Goal: Task Accomplishment & Management: Manage account settings

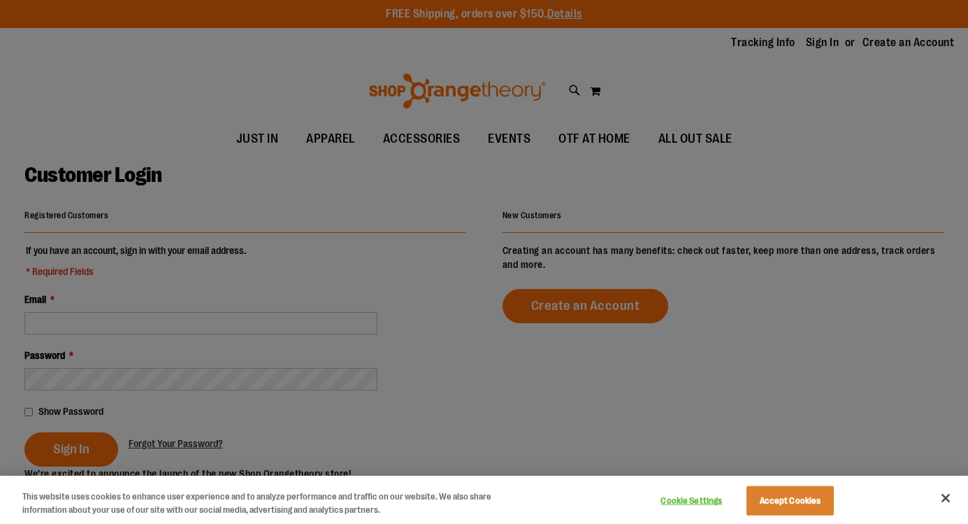
click at [170, 322] on div at bounding box center [484, 262] width 968 height 524
click at [152, 321] on div at bounding box center [484, 262] width 968 height 524
click at [779, 499] on button "Accept Cookies" at bounding box center [790, 500] width 87 height 29
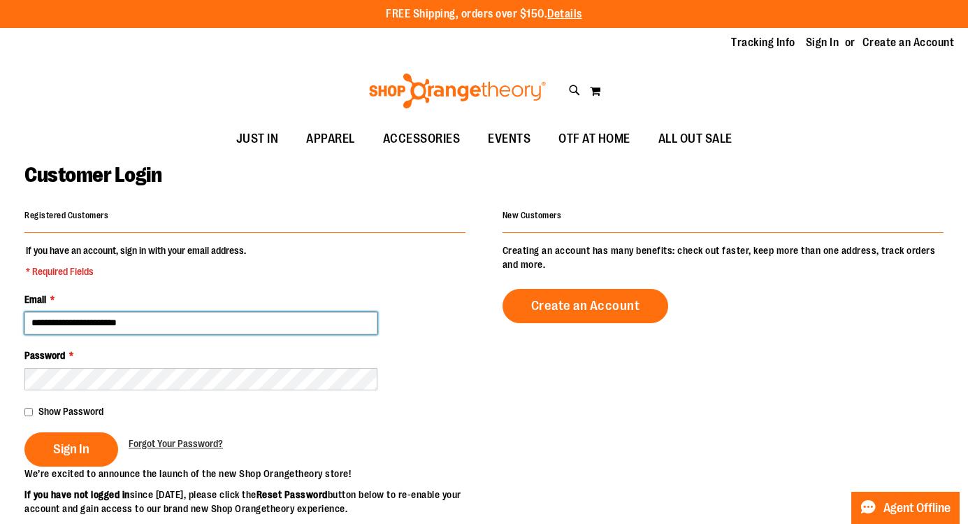
type input "**********"
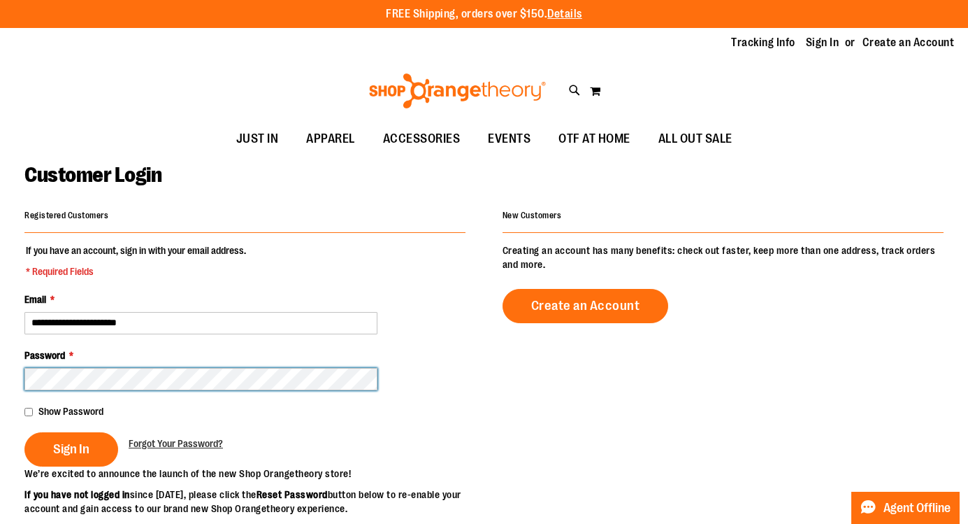
click at [71, 448] on button "Sign In" at bounding box center [71, 449] width 94 height 34
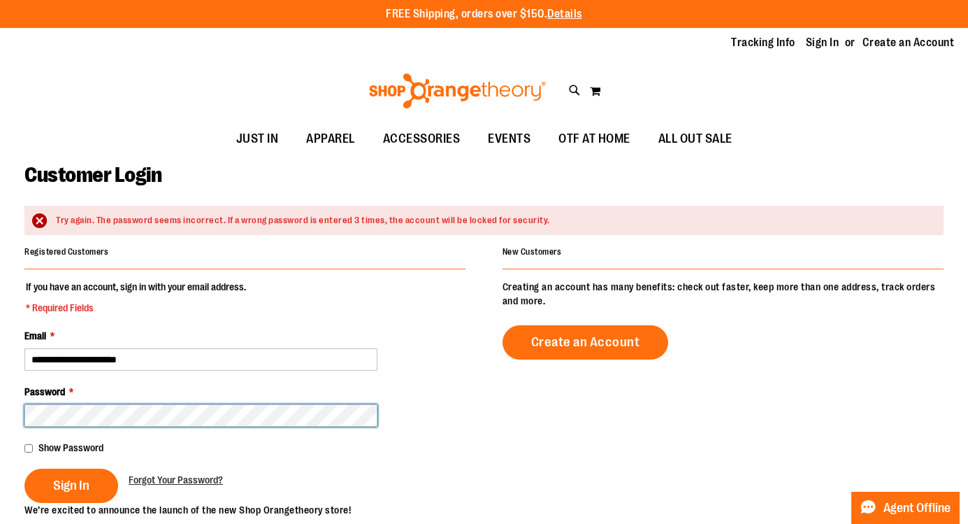
click at [71, 484] on button "Sign In" at bounding box center [71, 486] width 94 height 34
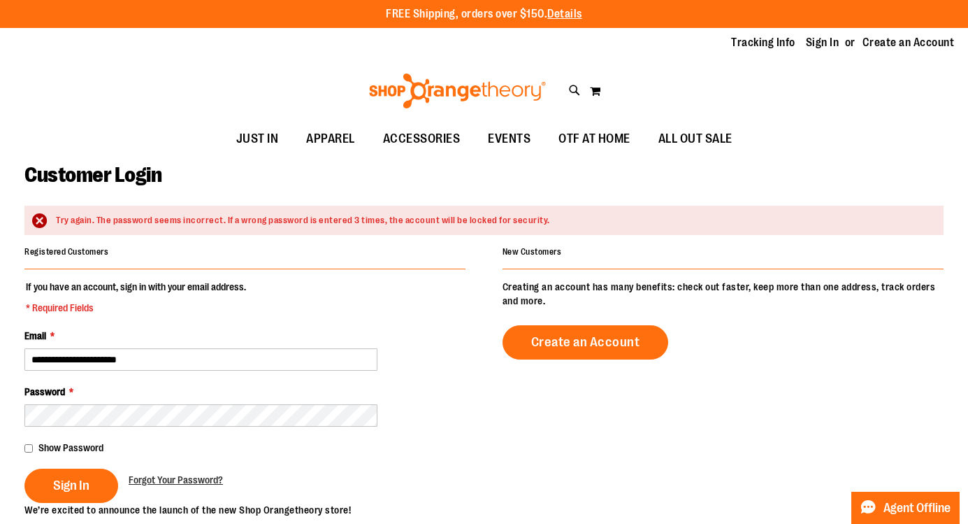
click at [808, 56] on div "Tracking Info Sign In Return to Procurement Create an Account" at bounding box center [484, 43] width 968 height 30
click at [827, 44] on link "Sign In" at bounding box center [823, 42] width 34 height 15
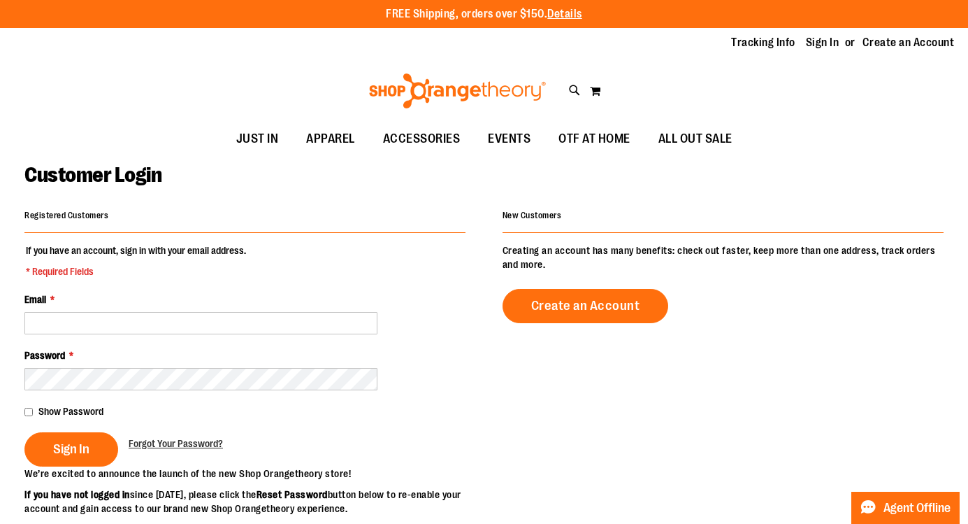
click at [883, 176] on div "Customer Login" at bounding box center [484, 183] width 920 height 43
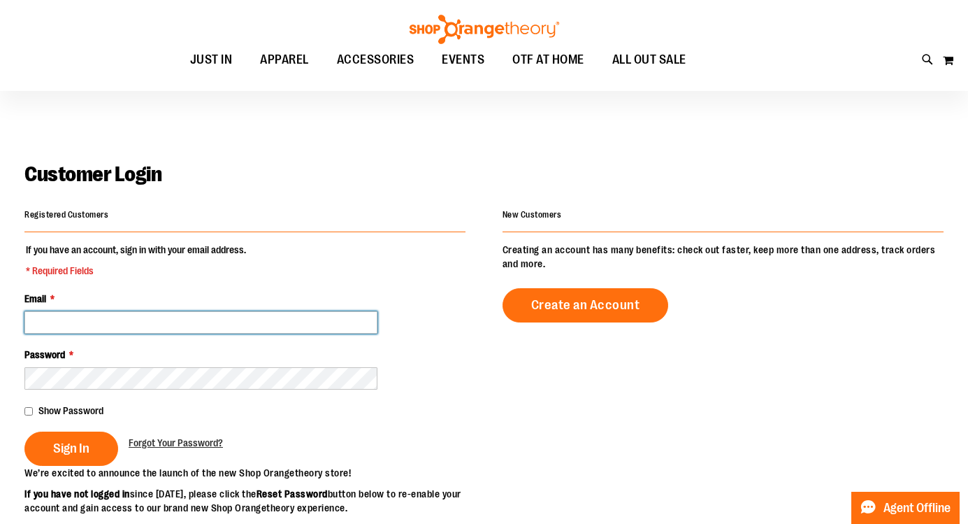
scroll to position [124, 0]
